Goal: Information Seeking & Learning: Check status

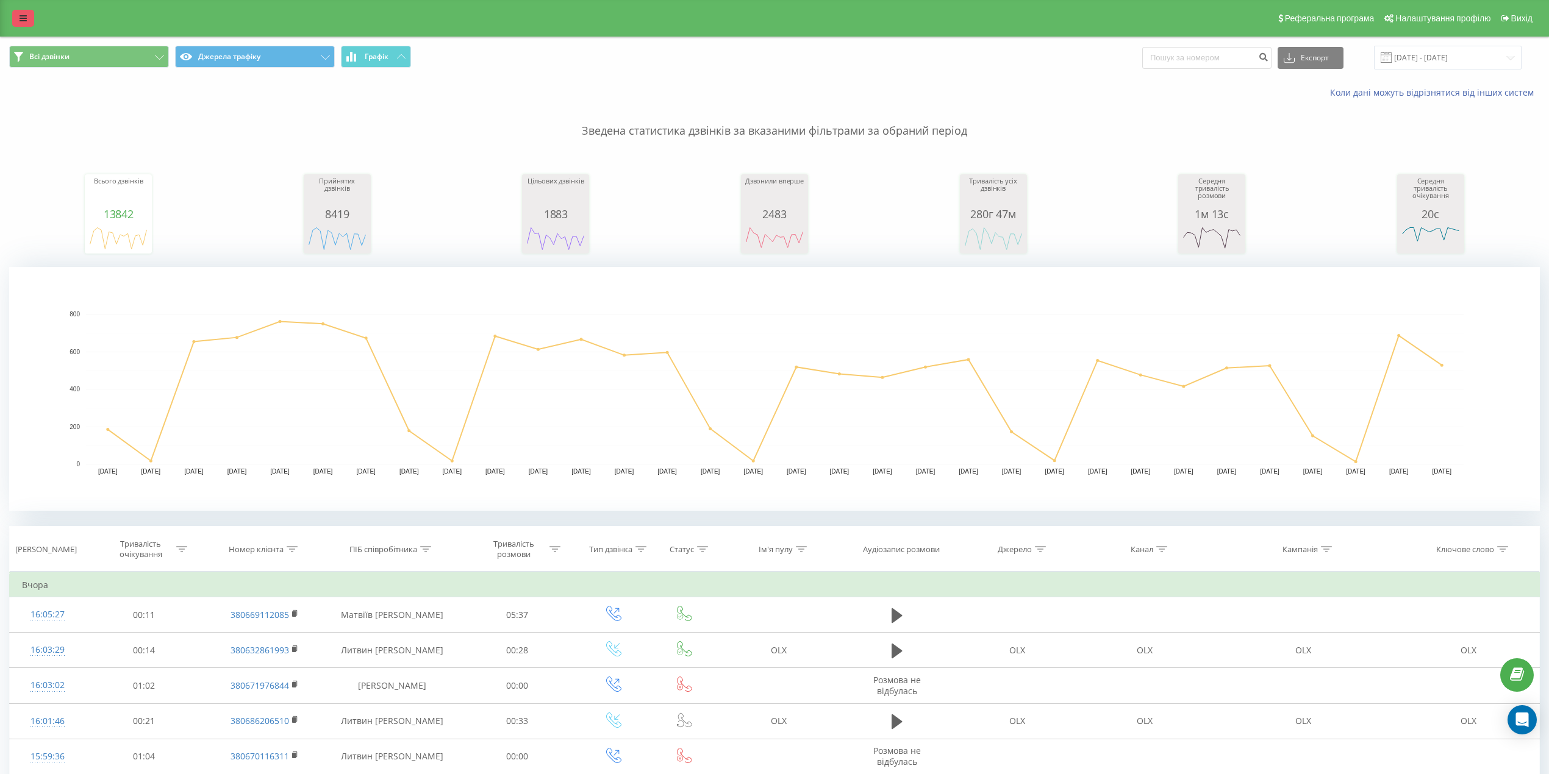
click at [26, 21] on icon at bounding box center [23, 18] width 7 height 9
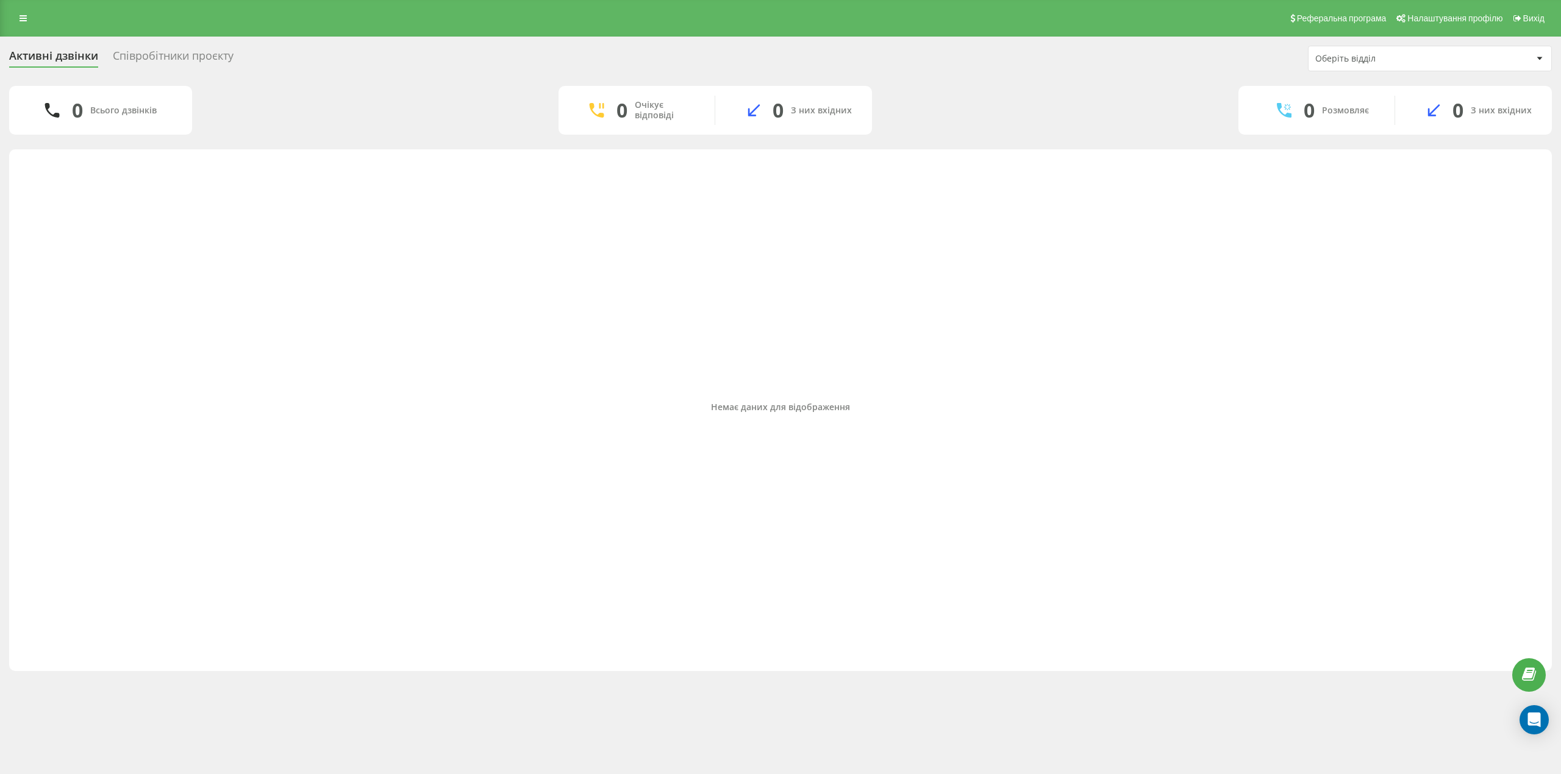
click at [145, 59] on div "Співробітники проєкту" at bounding box center [173, 58] width 121 height 19
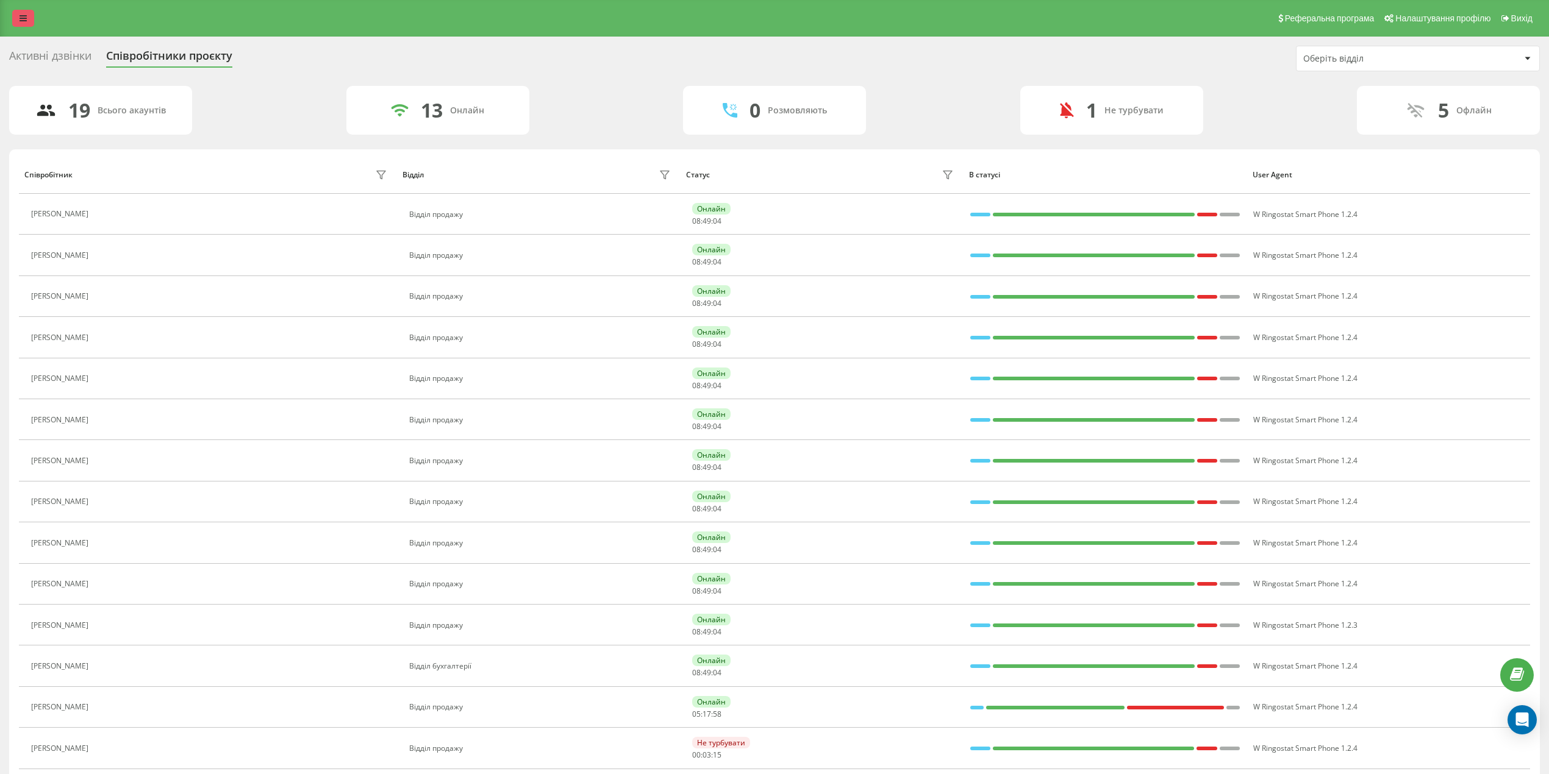
click at [23, 20] on icon at bounding box center [23, 18] width 7 height 9
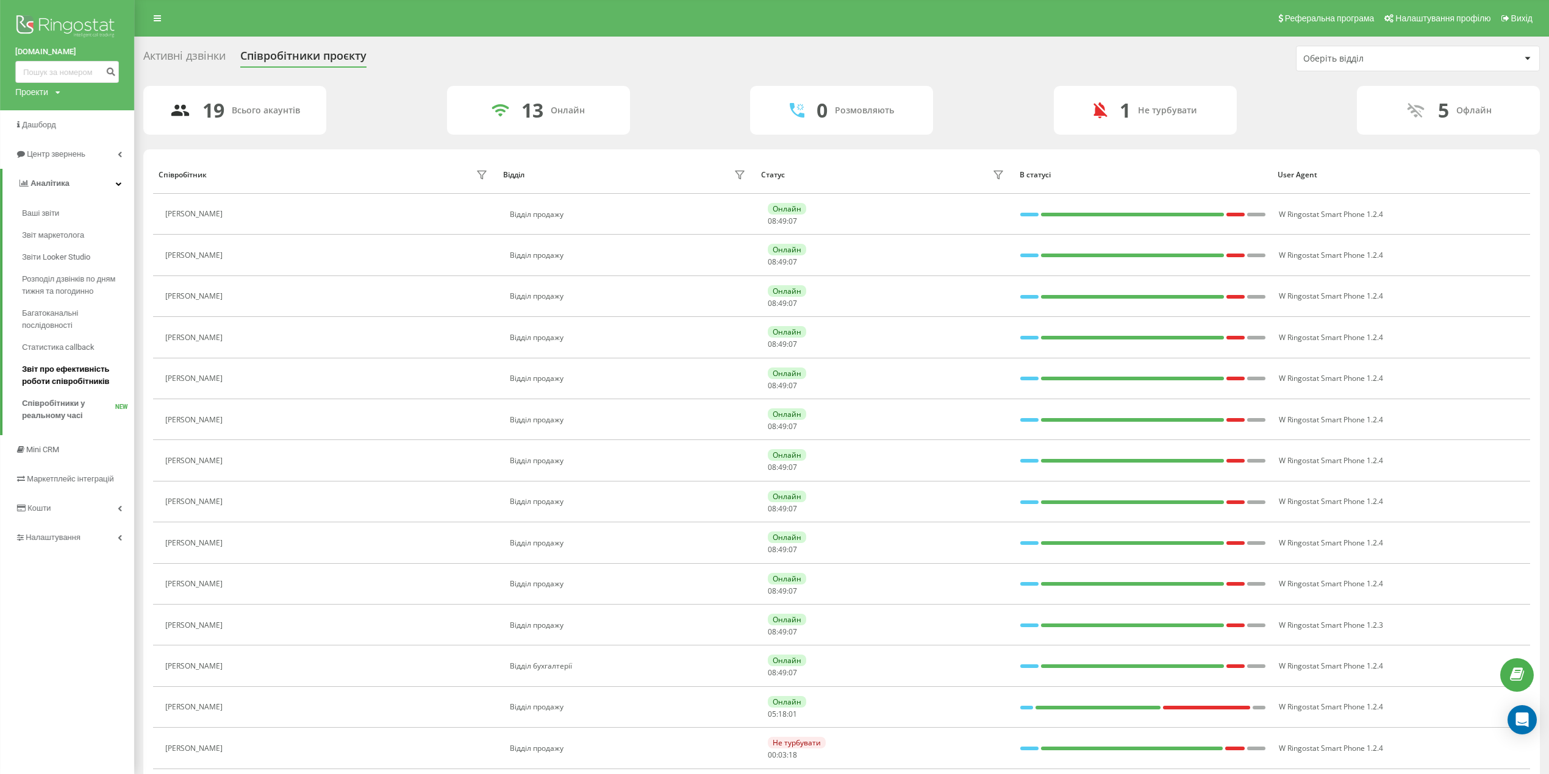
click at [65, 376] on span "Звіт про ефективність роботи співробітників" at bounding box center [75, 375] width 106 height 24
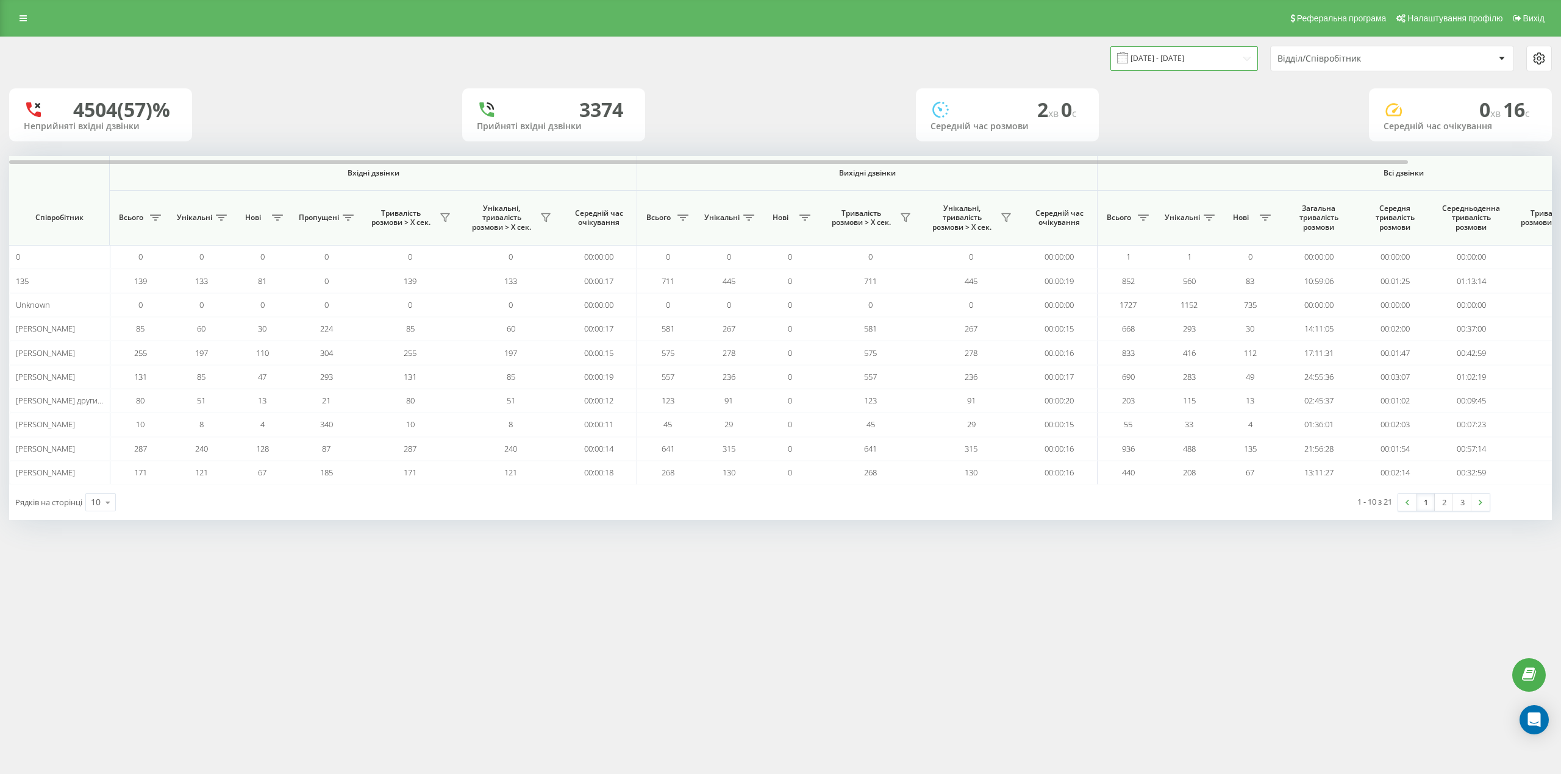
click at [1197, 59] on input "20.07.2025 - 20.08.2025" at bounding box center [1184, 58] width 148 height 24
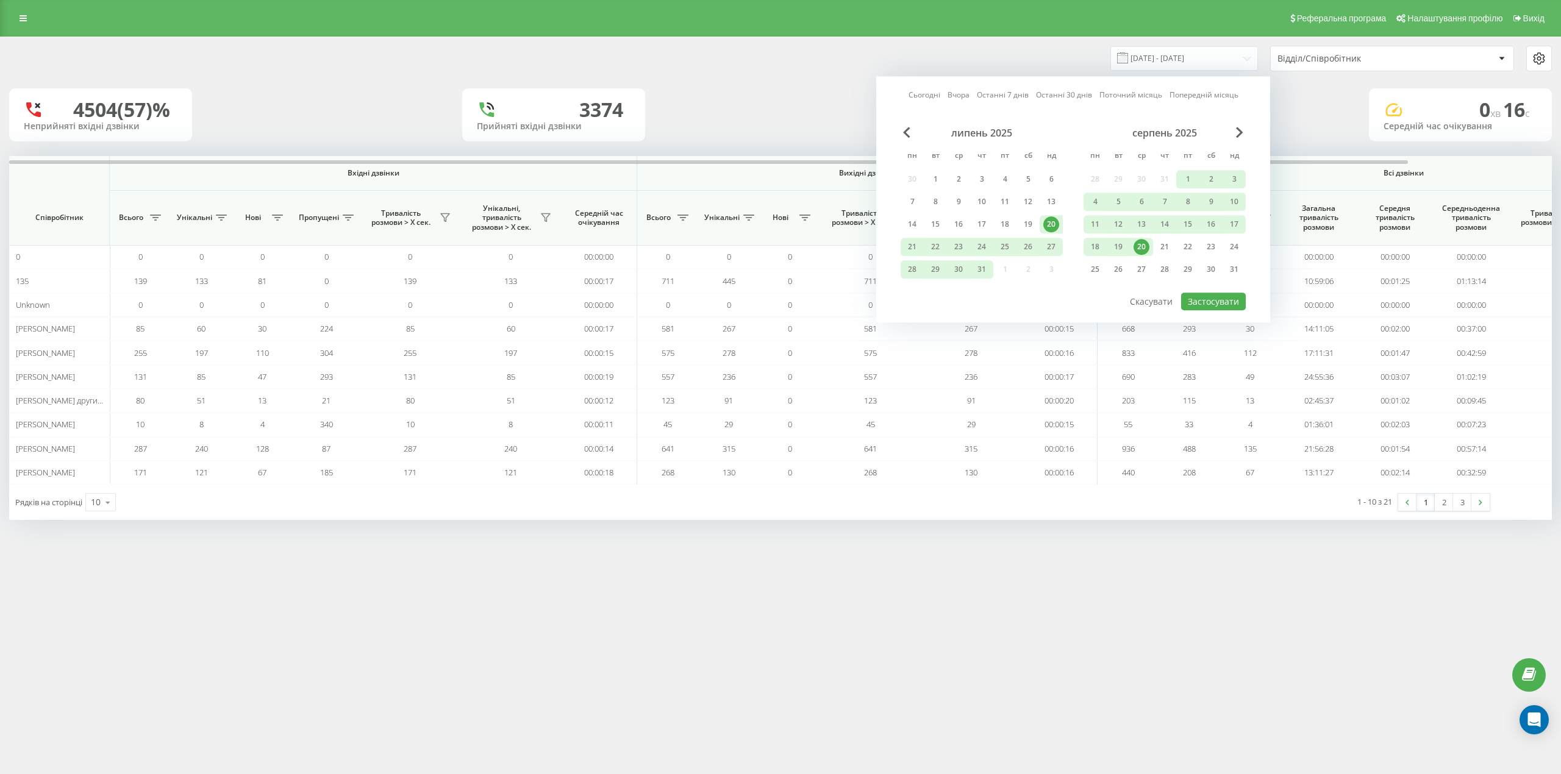
click at [1142, 244] on div "20" at bounding box center [1141, 247] width 16 height 16
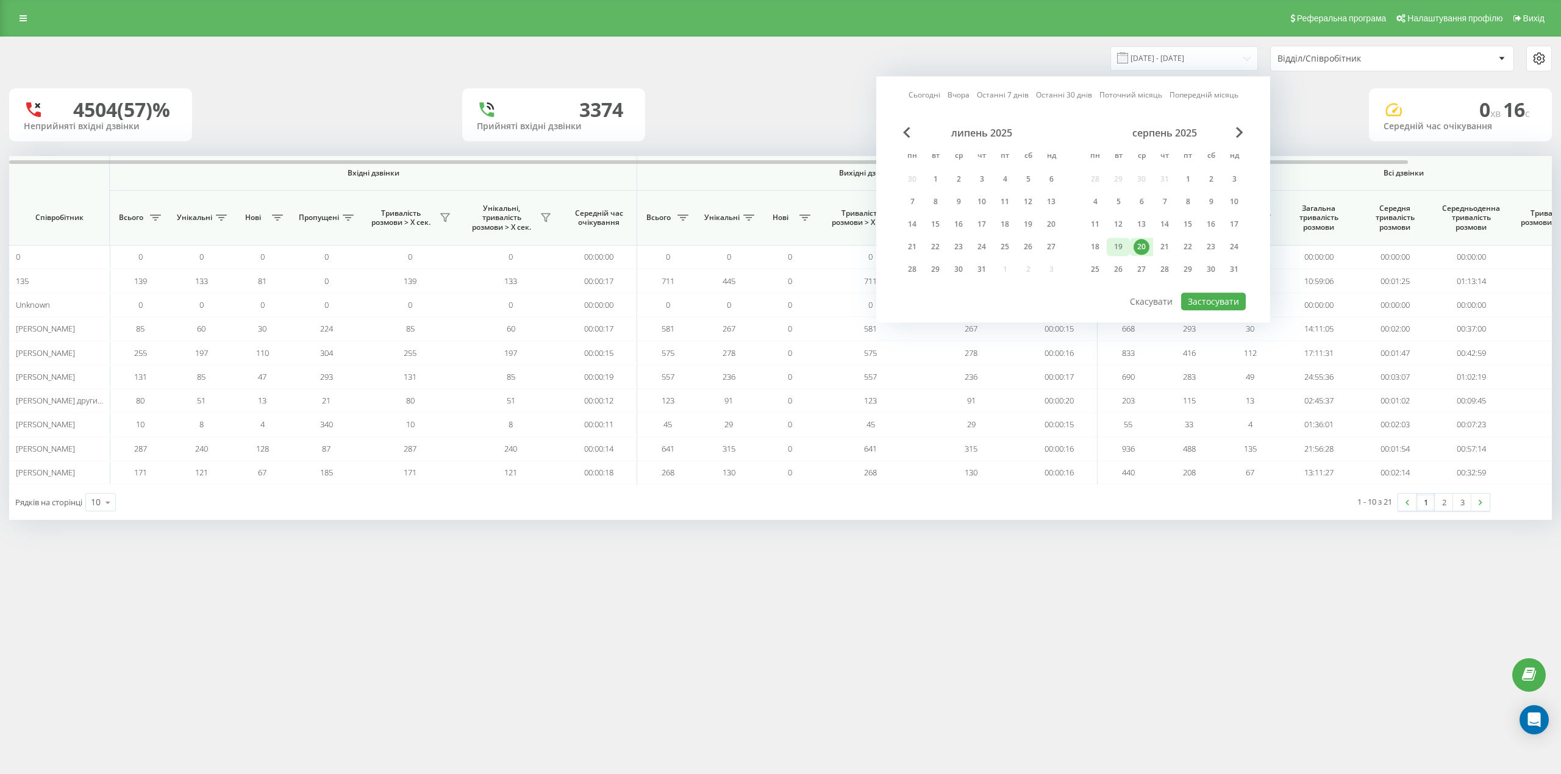
click at [1122, 242] on div "19" at bounding box center [1118, 247] width 16 height 16
click at [1228, 302] on button "Застосувати" at bounding box center [1213, 302] width 65 height 18
type input "19.08.2025 - 19.08.2025"
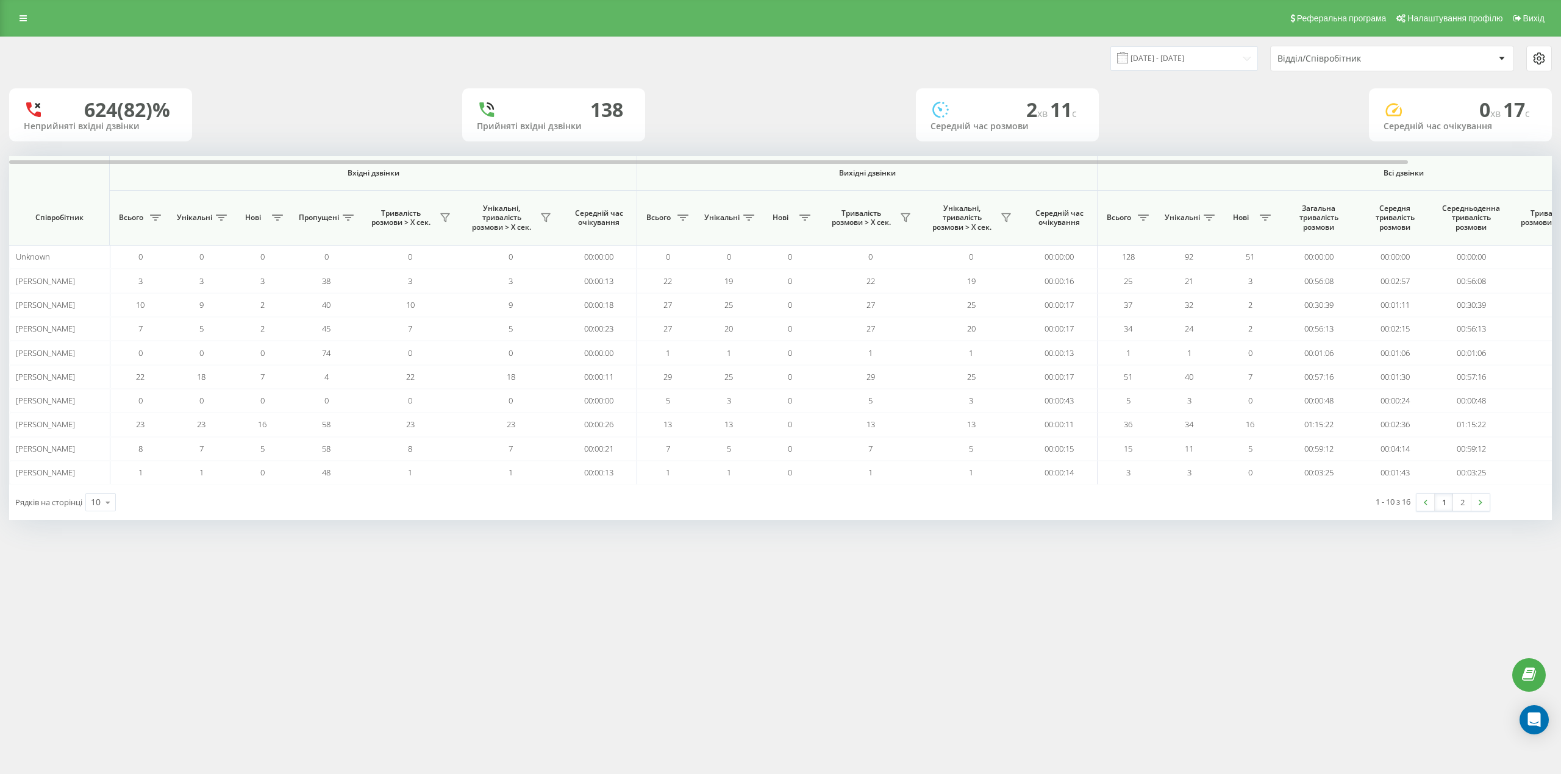
click at [928, 585] on div "Реферальна програма Налаштування профілю Вихід 19.08.2025 - 19.08.2025 Відділ/С…" at bounding box center [780, 387] width 1561 height 774
click at [110, 507] on icon at bounding box center [108, 503] width 18 height 24
click at [105, 449] on div "25" at bounding box center [100, 450] width 29 height 18
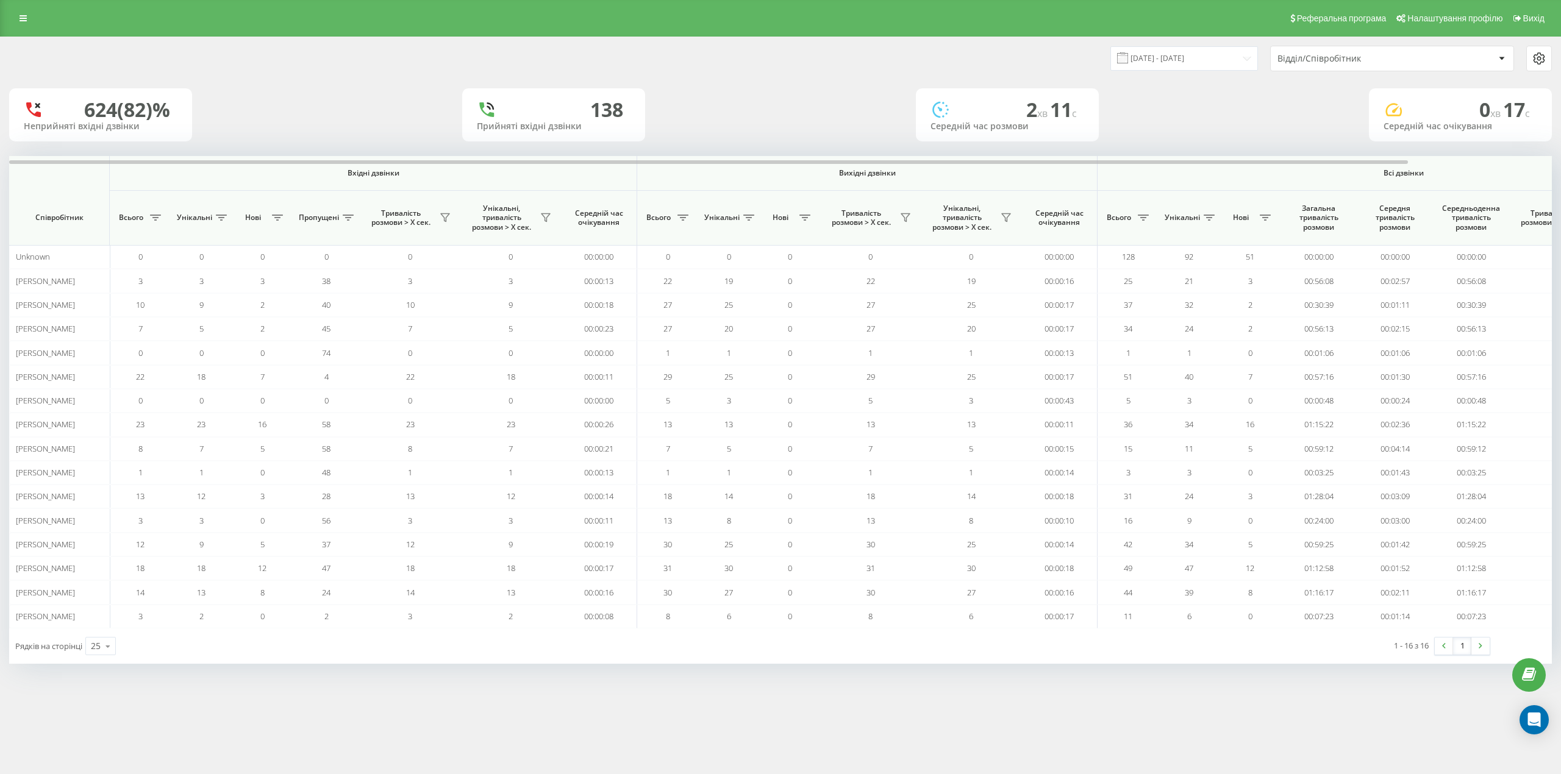
click at [718, 735] on div "Реферальна програма Налаштування профілю Вихід 19.08.2025 - 19.08.2025 Відділ/С…" at bounding box center [780, 387] width 1561 height 774
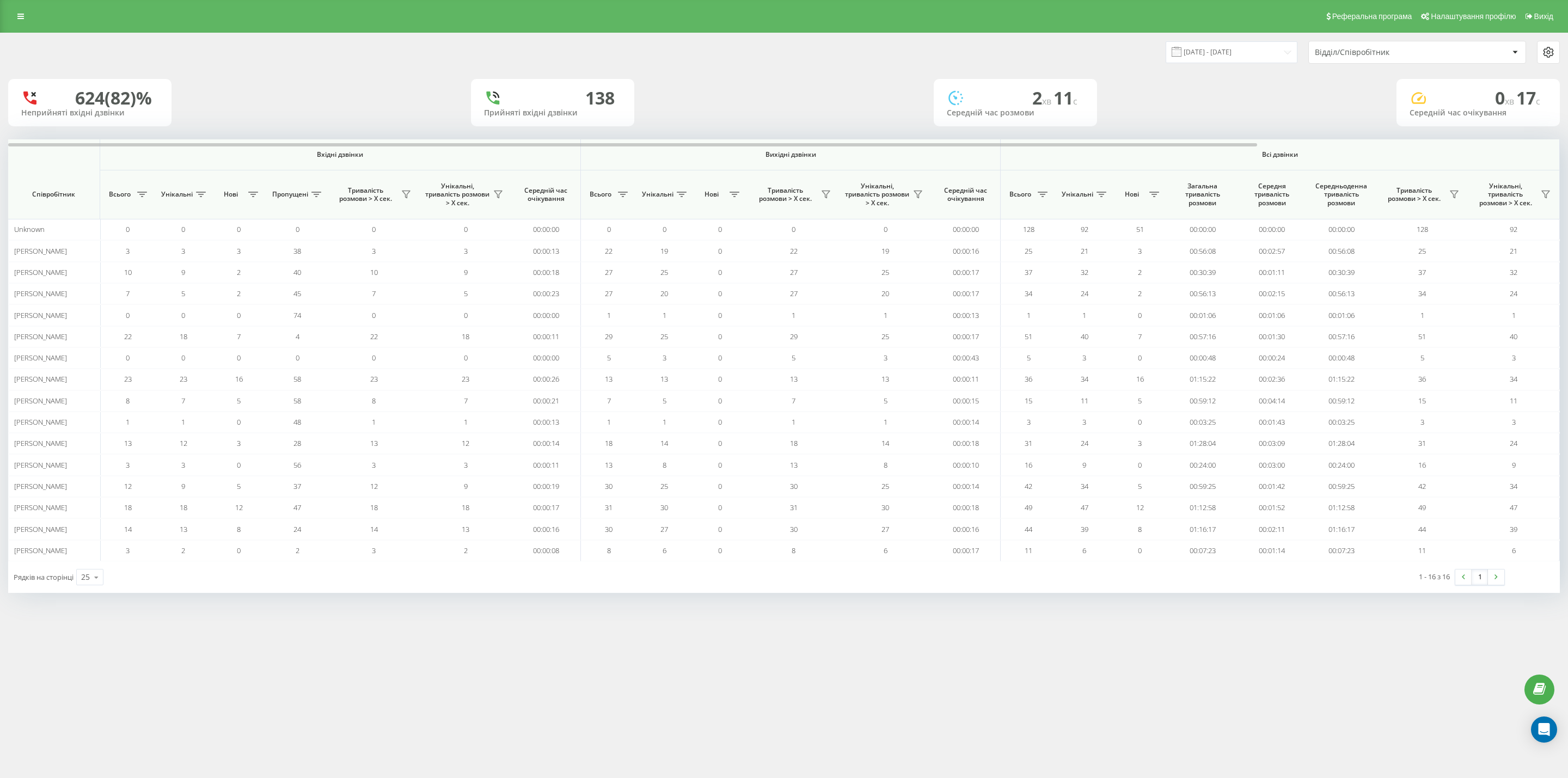
click at [242, 691] on div "Реферальна програма Налаштування профілю Вихід 19.08.2025 - 19.08.2025 Відділ/С…" at bounding box center [784, 389] width 1568 height 778
click at [820, 88] on div "624 (82)% Неприйняті вхідні дзвінки 138 Прийняті вхідні дзвінки 2 хв 11 c Серед…" at bounding box center [784, 102] width 1552 height 47
